Goal: Task Accomplishment & Management: Manage account settings

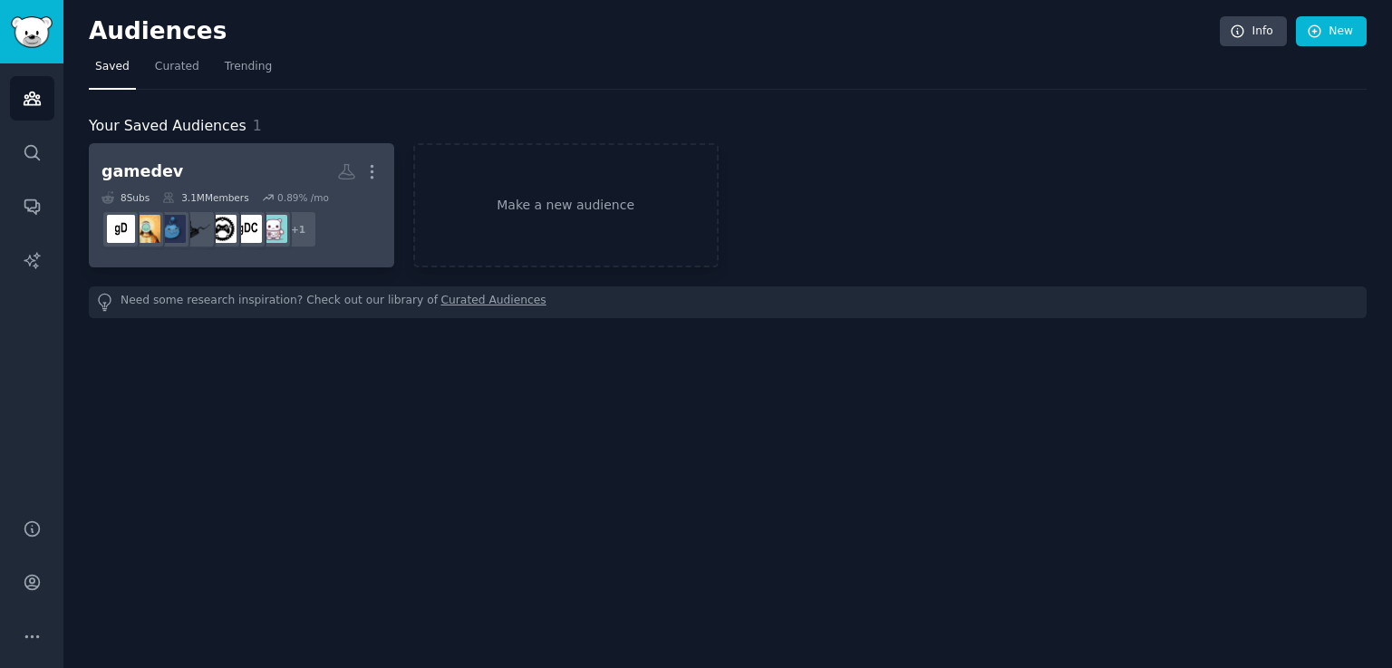
click at [357, 256] on link "gamedev More 8 Sub s 3.1M Members 0.89 % /mo + 1" at bounding box center [241, 205] width 305 height 124
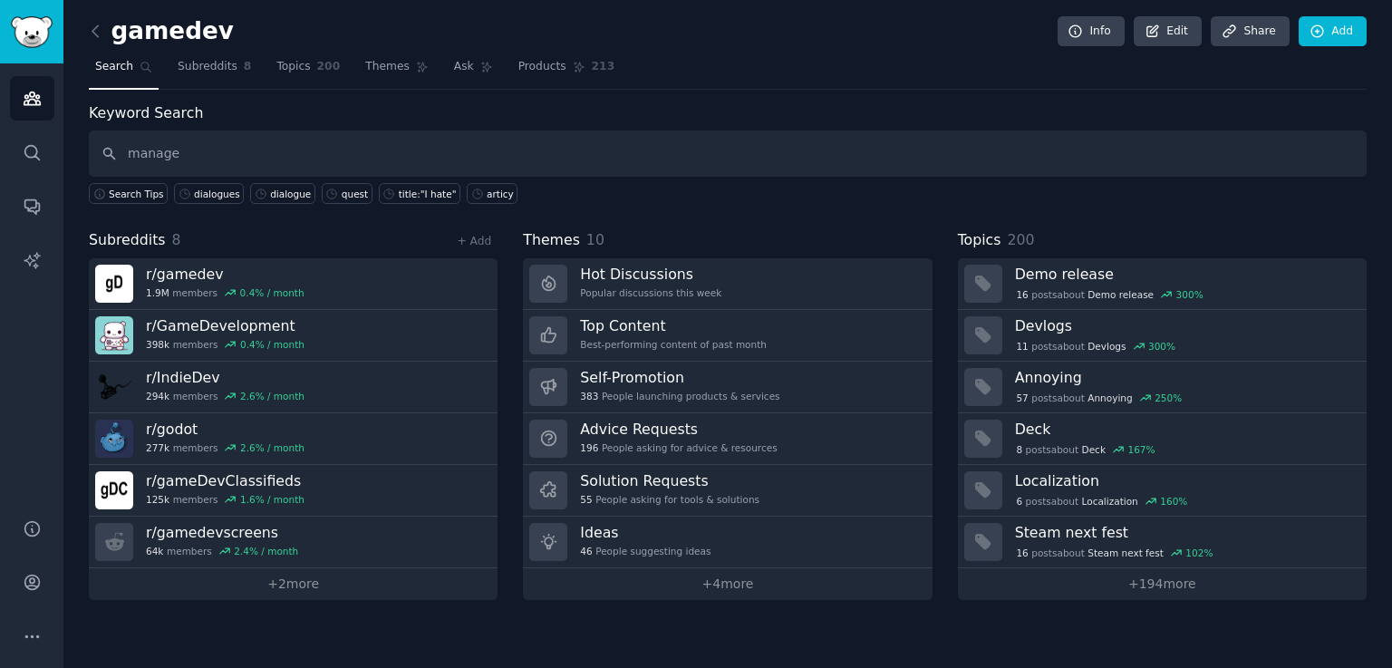
type input "manage"
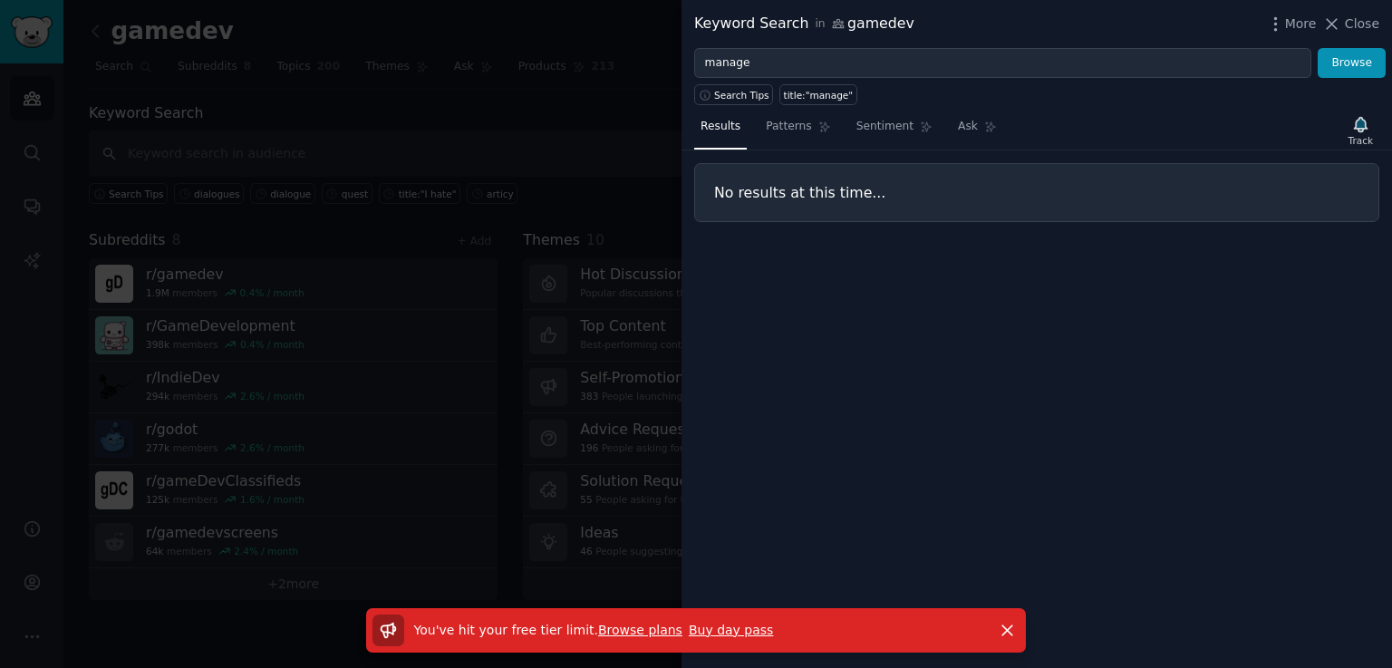
click at [629, 633] on link "Browse plans" at bounding box center [640, 630] width 84 height 14
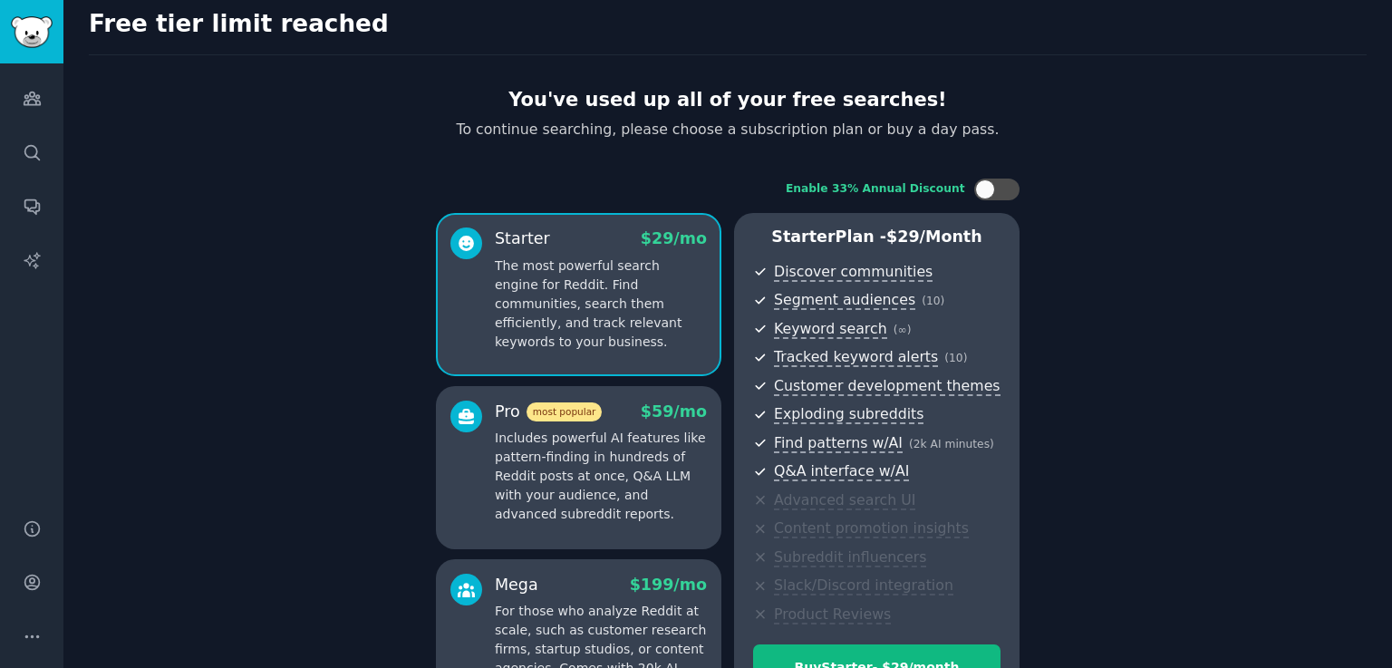
scroll to position [288, 0]
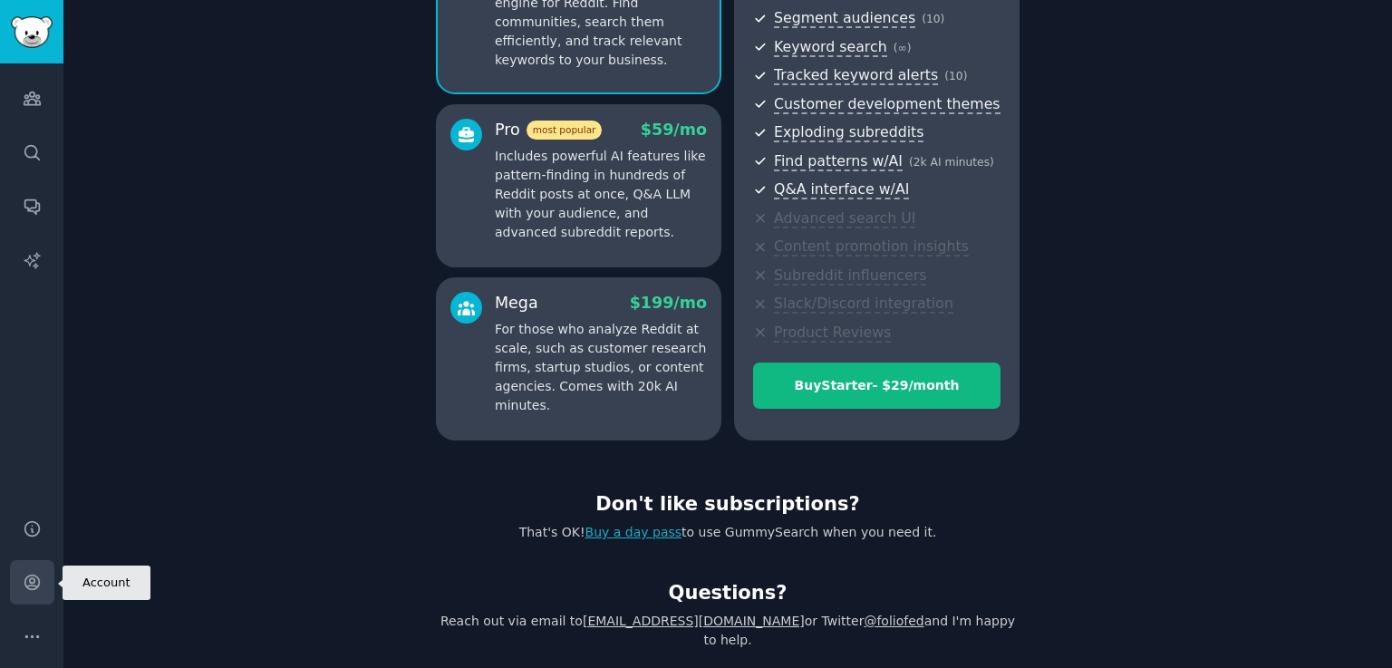
click at [35, 590] on icon "Sidebar" at bounding box center [32, 582] width 19 height 19
